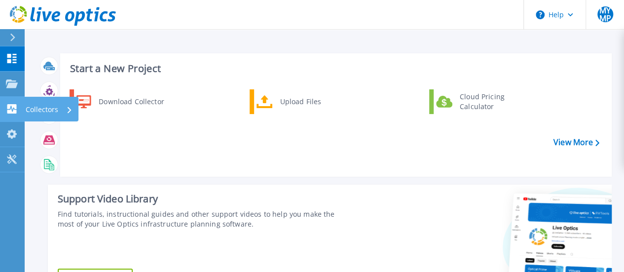
click at [14, 112] on icon at bounding box center [11, 108] width 9 height 9
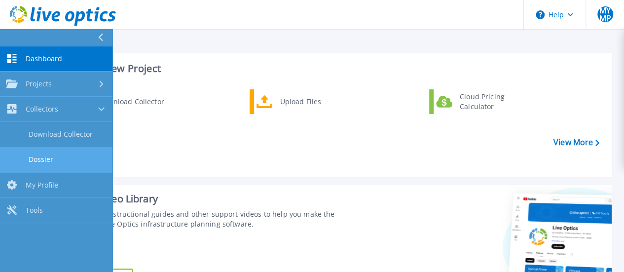
click at [66, 154] on link "Dossier" at bounding box center [56, 159] width 113 height 25
